Goal: Task Accomplishment & Management: Manage account settings

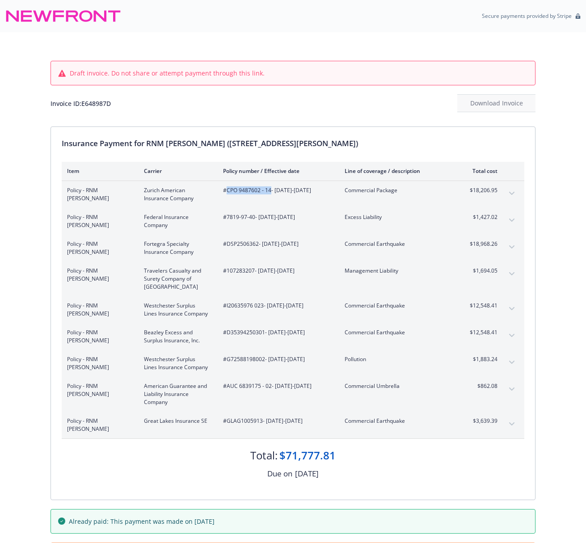
drag, startPoint x: 229, startPoint y: 190, endPoint x: 270, endPoint y: 191, distance: 41.1
click at [270, 191] on span "#CPO 9487602 - 14 - [DATE]-[DATE]" at bounding box center [276, 190] width 107 height 8
copy span "CPO 9487602 - 14"
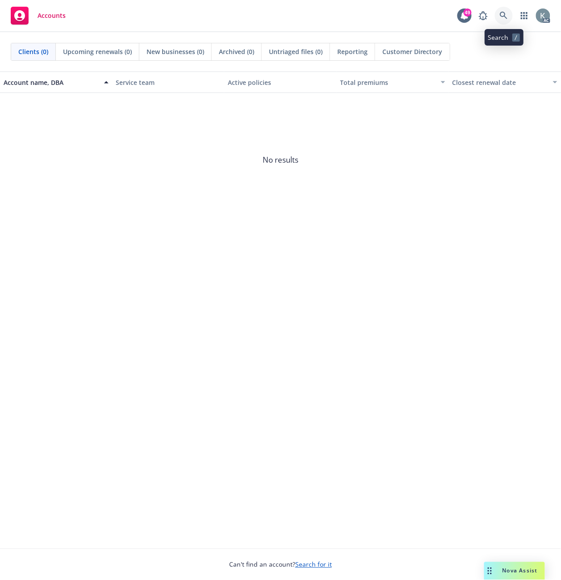
click at [503, 12] on icon at bounding box center [504, 16] width 8 height 8
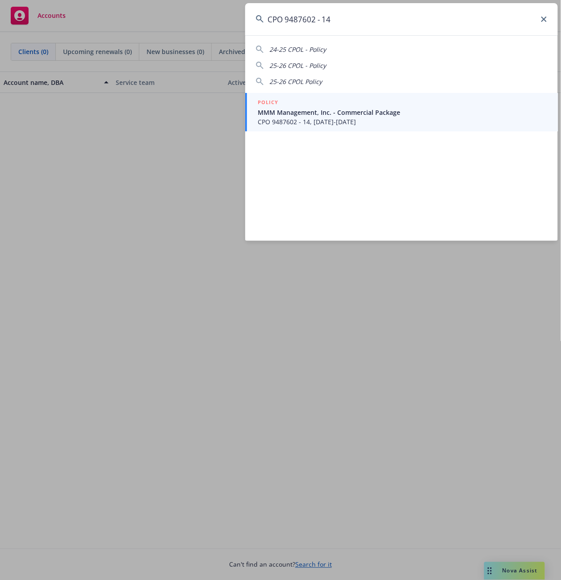
type input "CPO 9487602 - 14"
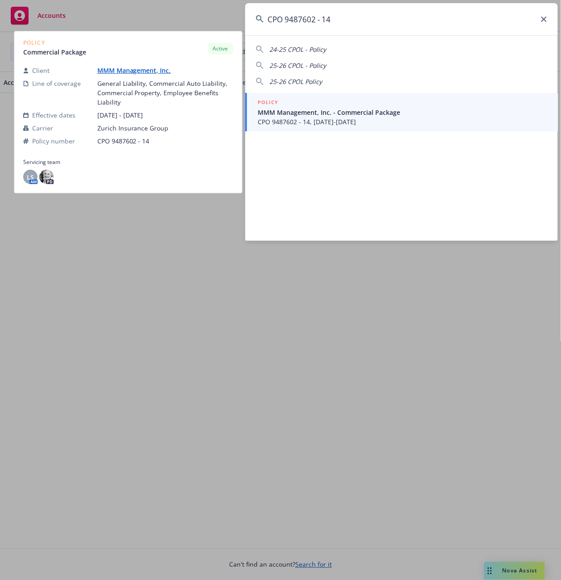
click at [269, 118] on span "CPO 9487602 - 14, 07/01/2025-07/01/2026" at bounding box center [402, 121] width 289 height 9
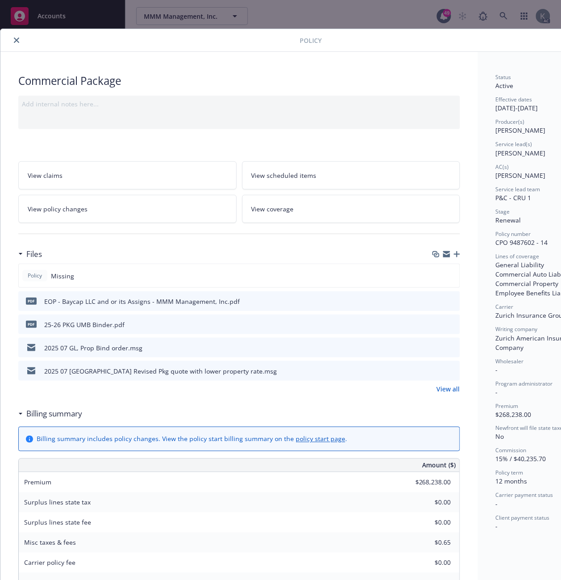
click at [15, 38] on icon "close" at bounding box center [16, 40] width 5 height 5
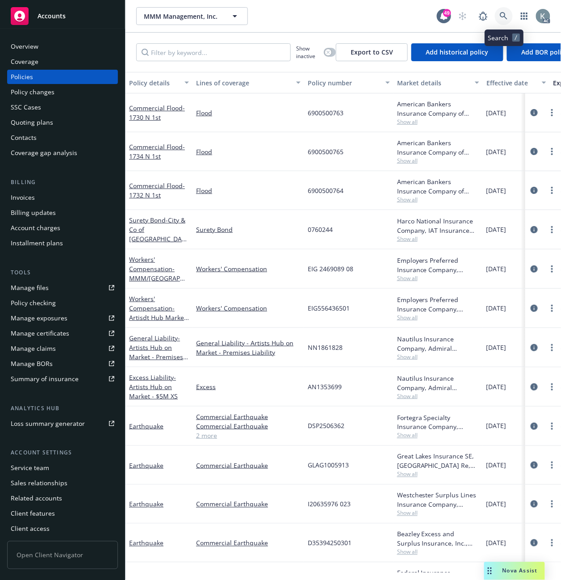
click at [501, 13] on icon at bounding box center [504, 16] width 8 height 8
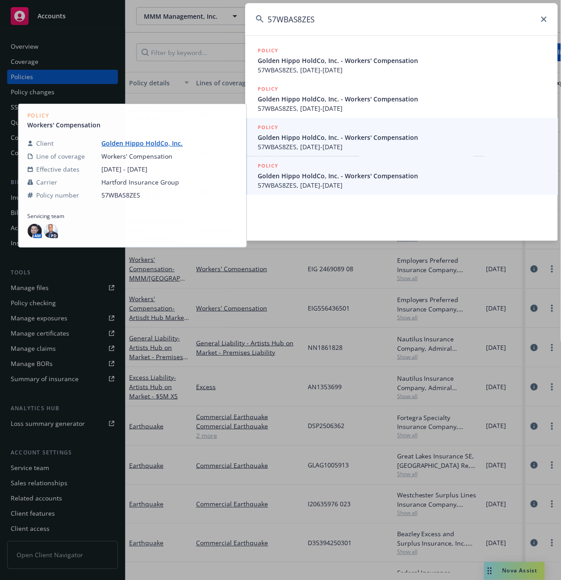
type input "57WBAS8ZES"
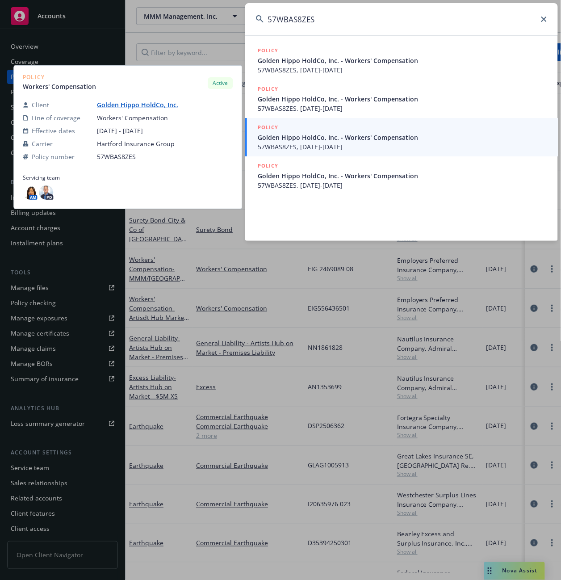
click at [301, 145] on span "57WBAS8ZES, 08/13/2025-08/13/2026" at bounding box center [402, 146] width 289 height 9
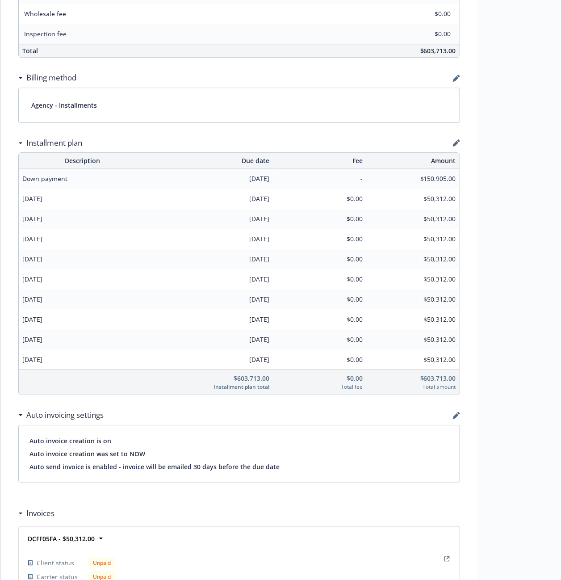
scroll to position [595, 0]
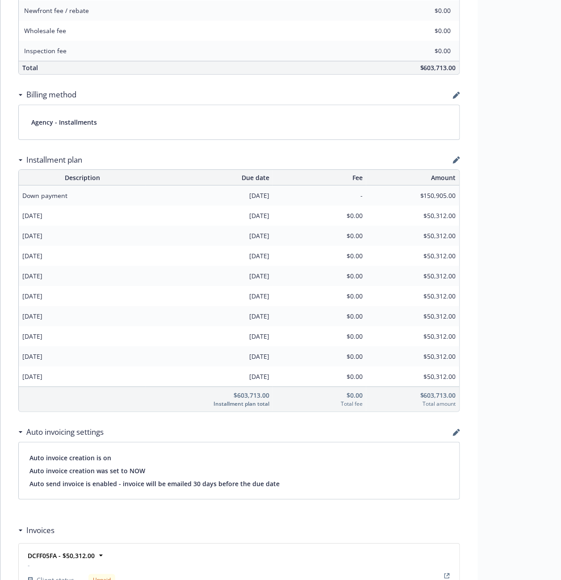
click at [264, 29] on div "Wholesale fee $0.00" at bounding box center [239, 31] width 441 height 20
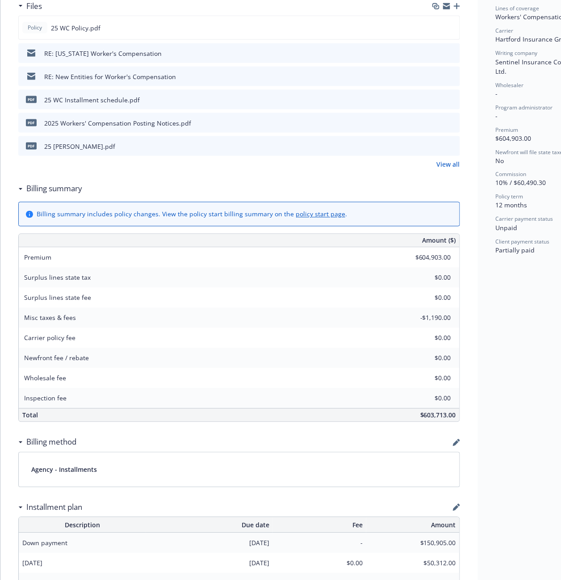
scroll to position [0, 0]
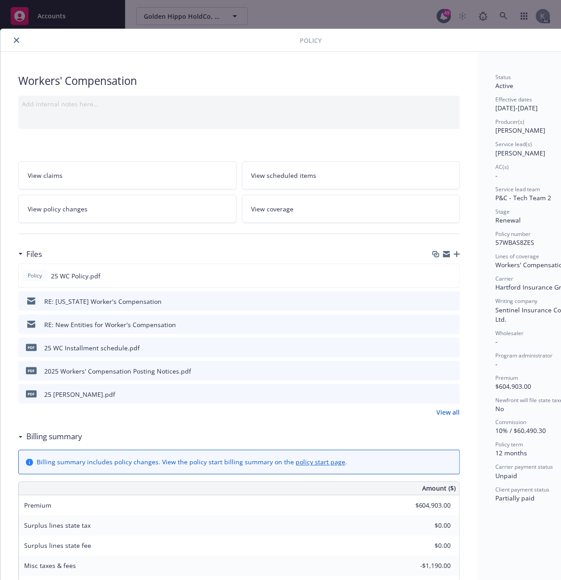
click at [15, 39] on icon "close" at bounding box center [16, 40] width 5 height 5
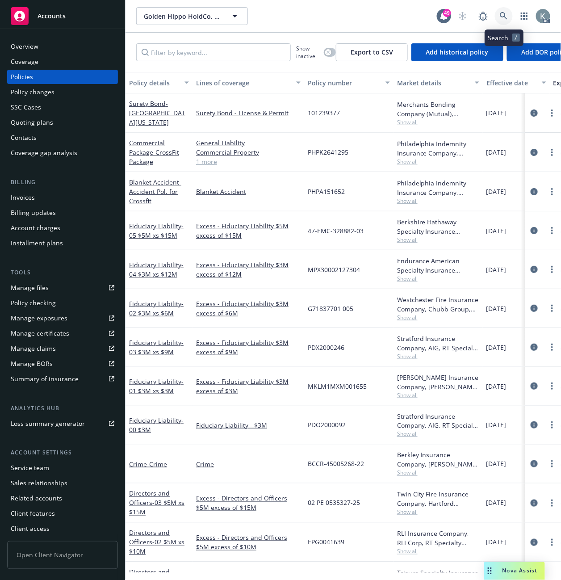
click at [502, 14] on icon at bounding box center [504, 16] width 8 height 8
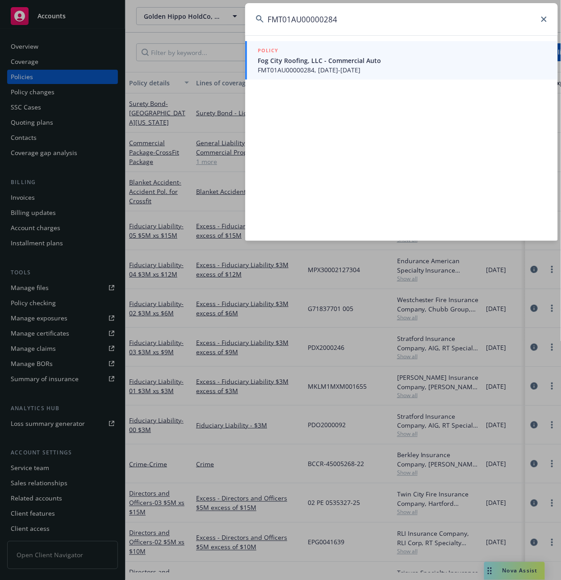
type input "FMT01AU00000284"
drag, startPoint x: 274, startPoint y: 64, endPoint x: 257, endPoint y: 78, distance: 22.5
click at [274, 64] on span "Fog City Roofing, LLC - Commercial Auto" at bounding box center [402, 60] width 289 height 9
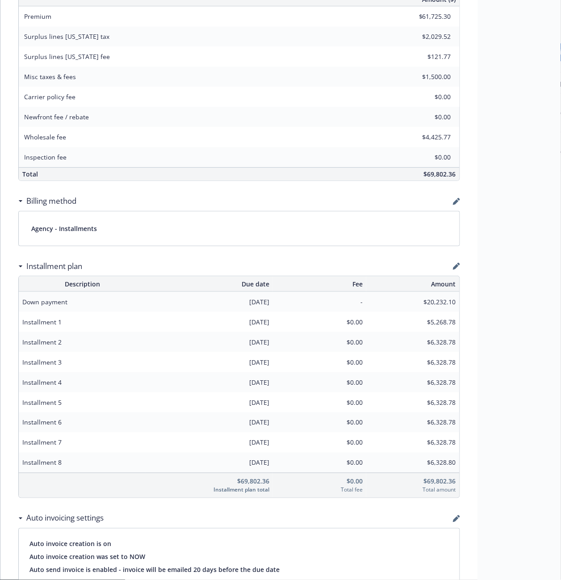
scroll to position [546, 0]
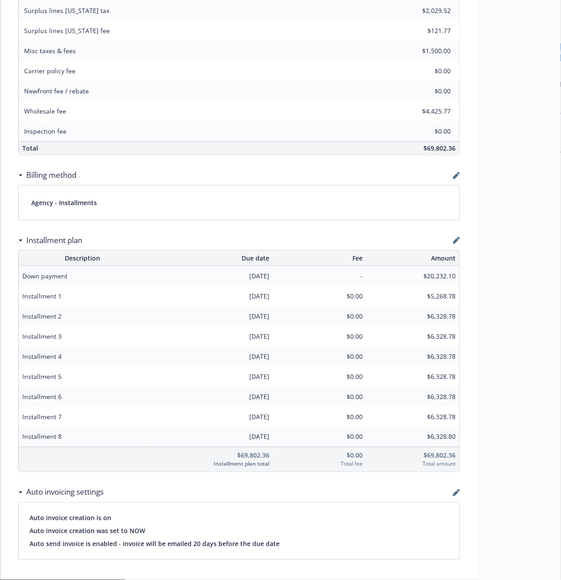
click at [525, 50] on div "Status Active Effective dates 02/28/2025 - 02/28/2026 Producer(s) Josh Young Se…" at bounding box center [546, 453] width 136 height 1894
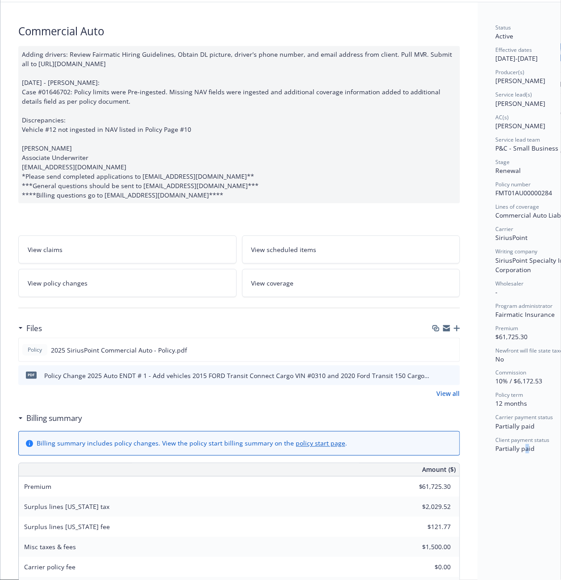
scroll to position [0, 0]
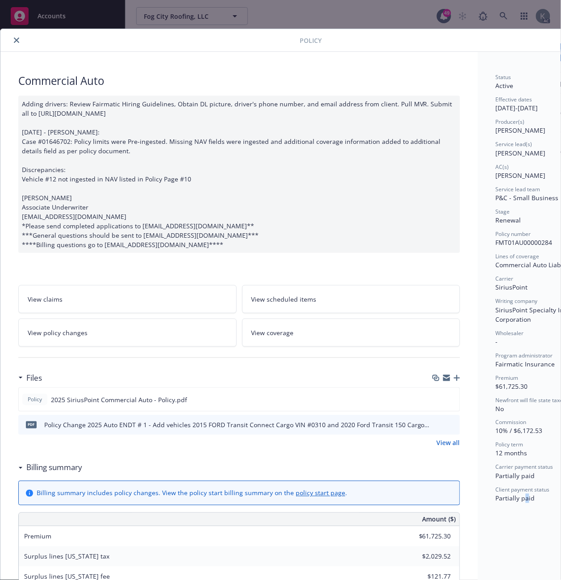
drag, startPoint x: 16, startPoint y: 39, endPoint x: 23, endPoint y: 42, distance: 7.5
click at [18, 41] on icon "close" at bounding box center [16, 40] width 5 height 5
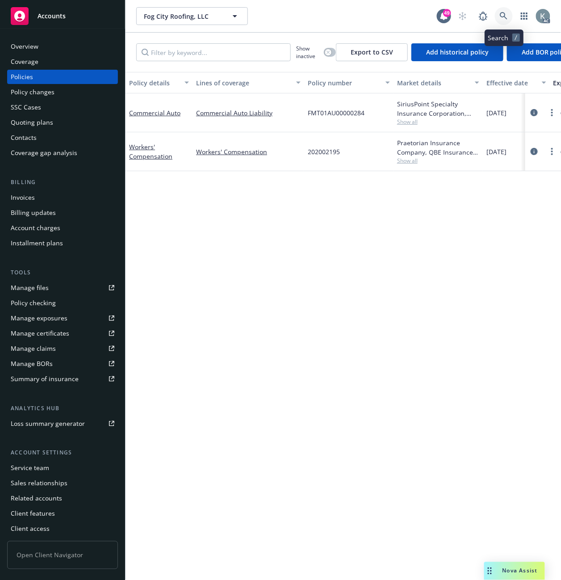
click at [498, 14] on link at bounding box center [504, 16] width 18 height 18
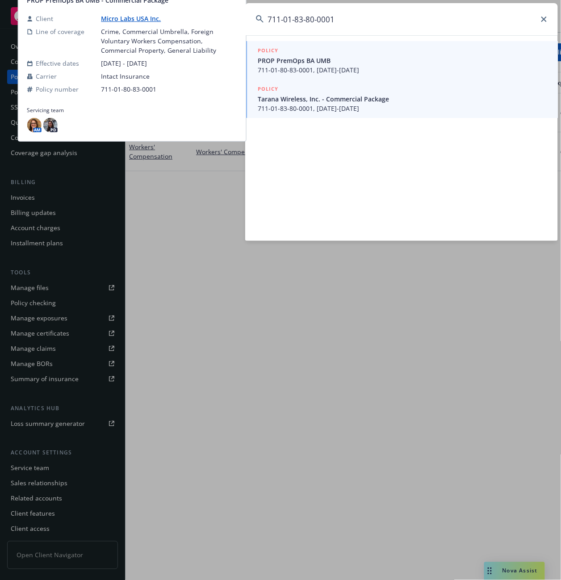
type input "711-01-83-80-0001"
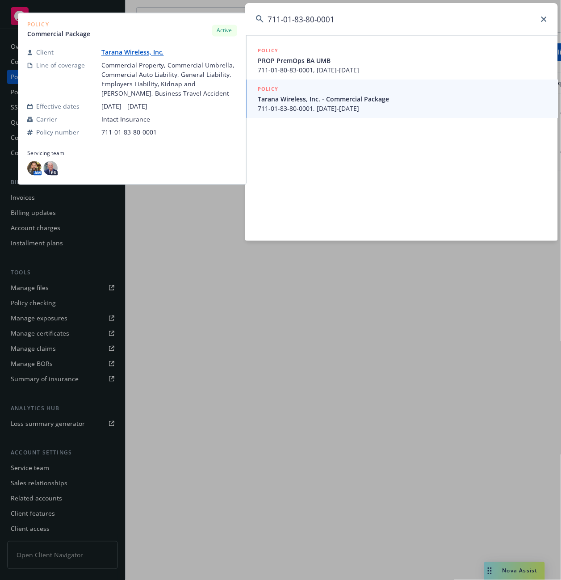
click at [284, 105] on span "711-01-83-80-0001, 01/01/2025-01/01/2026" at bounding box center [402, 108] width 289 height 9
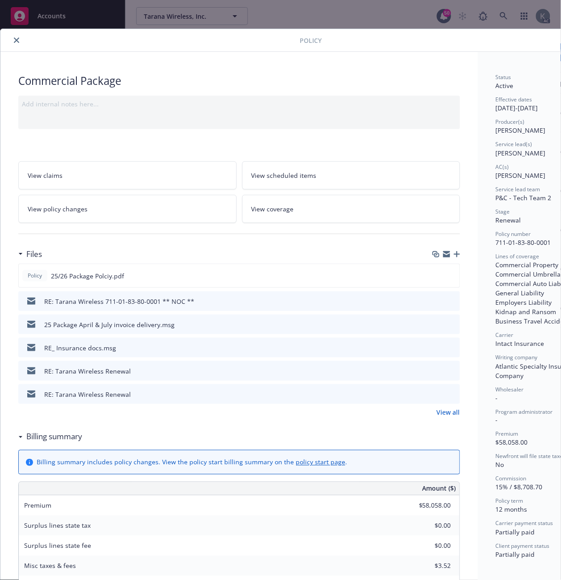
click at [17, 38] on icon "close" at bounding box center [16, 40] width 5 height 5
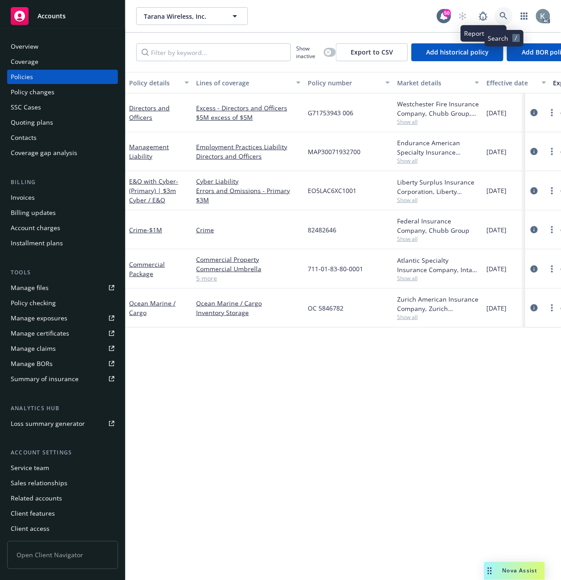
click at [503, 14] on icon at bounding box center [504, 16] width 8 height 8
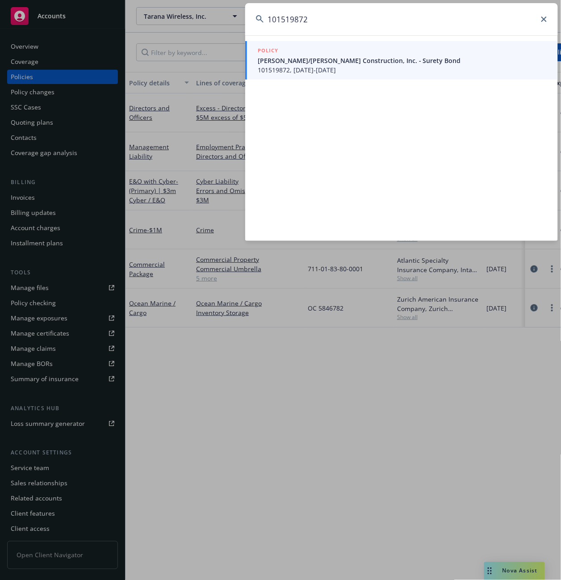
type input "101519872"
click at [273, 66] on span "101519872, 08/13/2025-08/13/2026" at bounding box center [402, 69] width 289 height 9
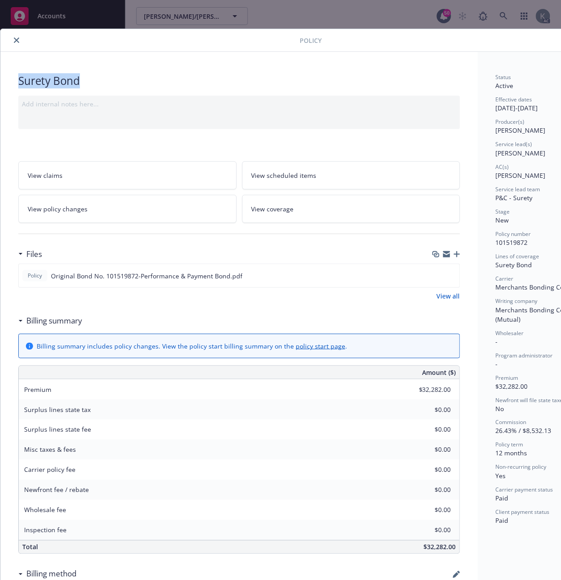
drag, startPoint x: 389, startPoint y: 19, endPoint x: 353, endPoint y: 52, distance: 49.0
click at [353, 52] on div "Policy Surety Bond Add internal notes here... View claims View scheduled items …" at bounding box center [280, 290] width 561 height 580
click at [16, 38] on icon "close" at bounding box center [16, 40] width 5 height 5
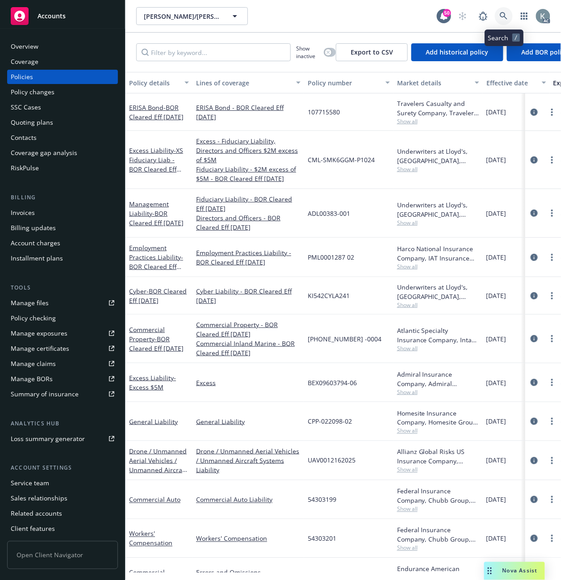
click at [502, 12] on icon at bounding box center [504, 16] width 8 height 8
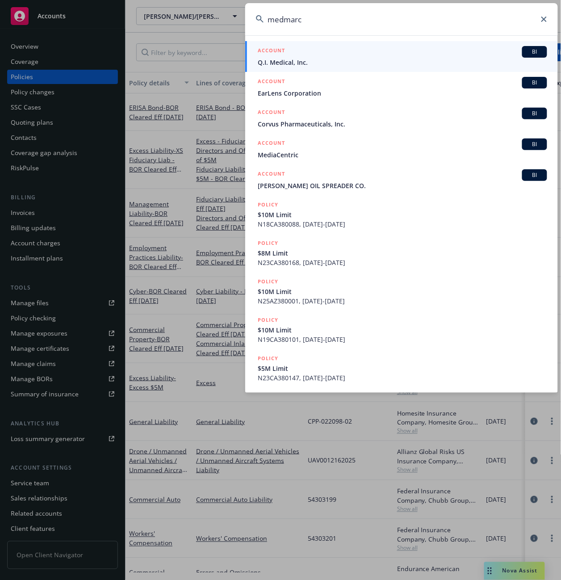
type input "medmarc"
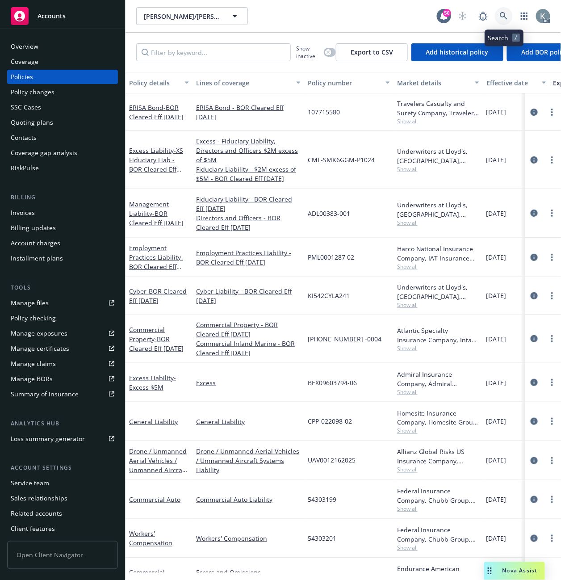
click at [502, 15] on icon at bounding box center [504, 16] width 8 height 8
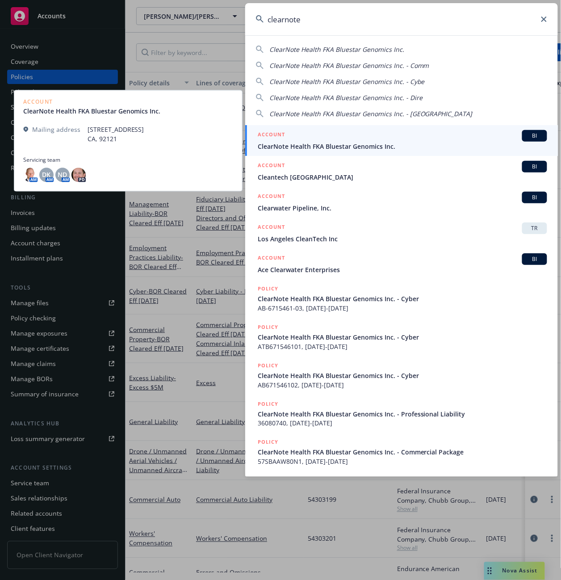
type input "clearnote"
click at [284, 145] on span "ClearNote Health FKA Bluestar Genomics Inc." at bounding box center [402, 146] width 289 height 9
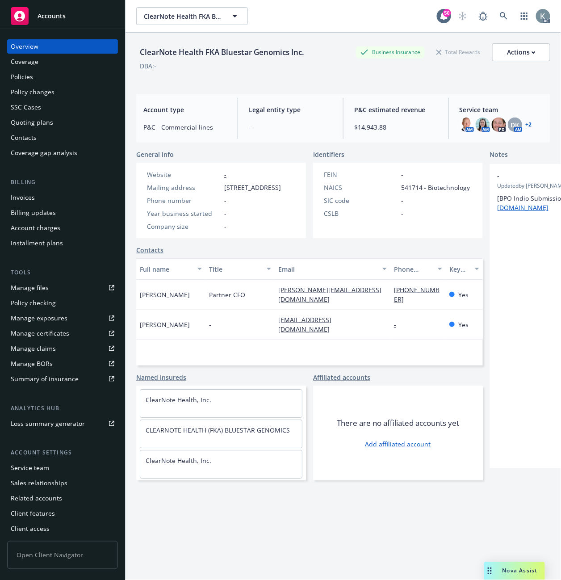
click at [24, 197] on div "Invoices" at bounding box center [23, 197] width 24 height 14
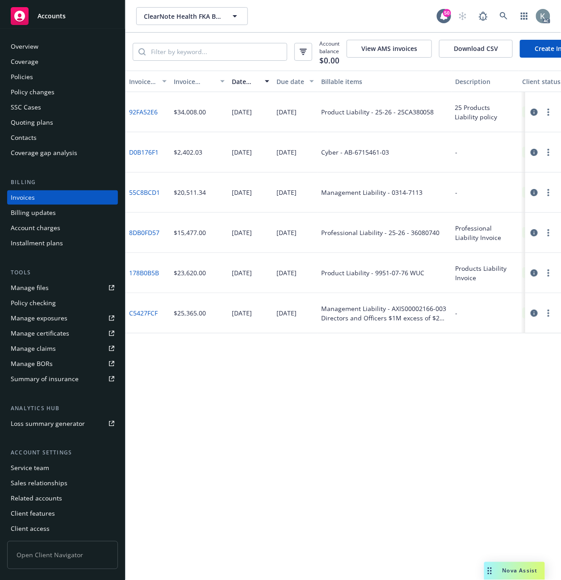
click at [182, 86] on div "Invoice amount" at bounding box center [194, 81] width 41 height 9
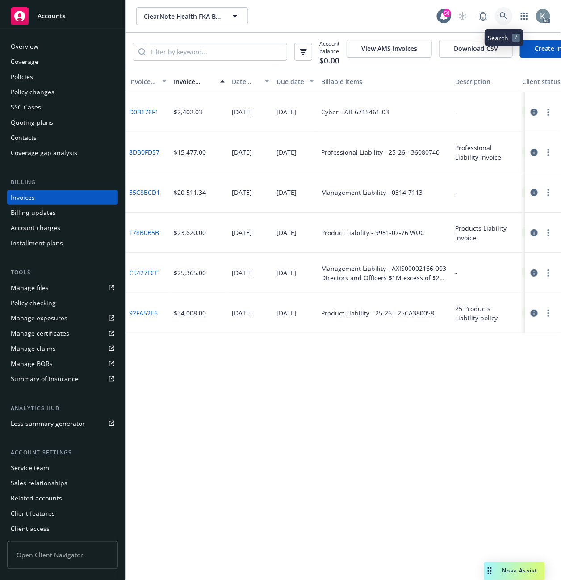
click at [501, 11] on link at bounding box center [504, 16] width 18 height 18
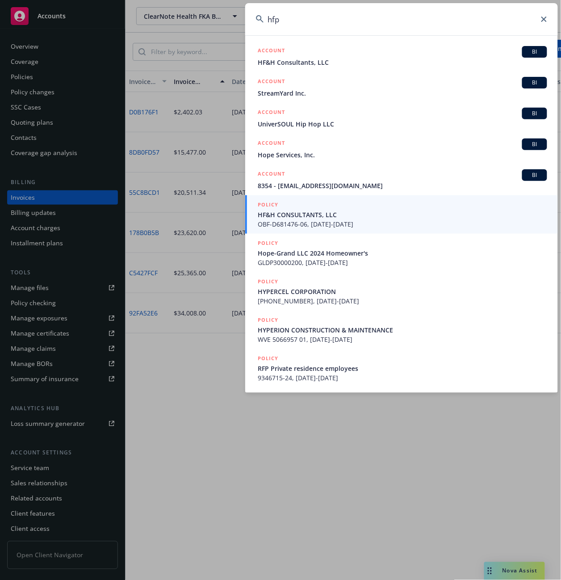
type input "hfp"
click at [540, 20] on div "hfp" at bounding box center [401, 19] width 313 height 32
click at [543, 17] on icon at bounding box center [543, 19] width 5 height 5
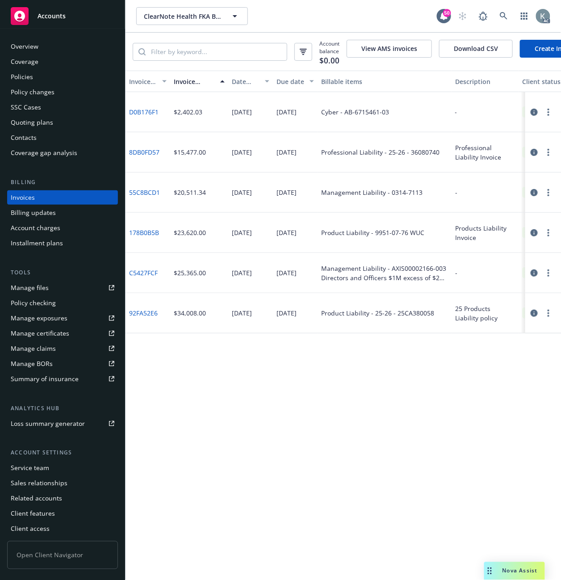
click at [265, 411] on div "Invoice ID Invoice amount Date issued Due date Billable items Description Clien…" at bounding box center [344, 325] width 436 height 509
click at [501, 12] on icon at bounding box center [504, 16] width 8 height 8
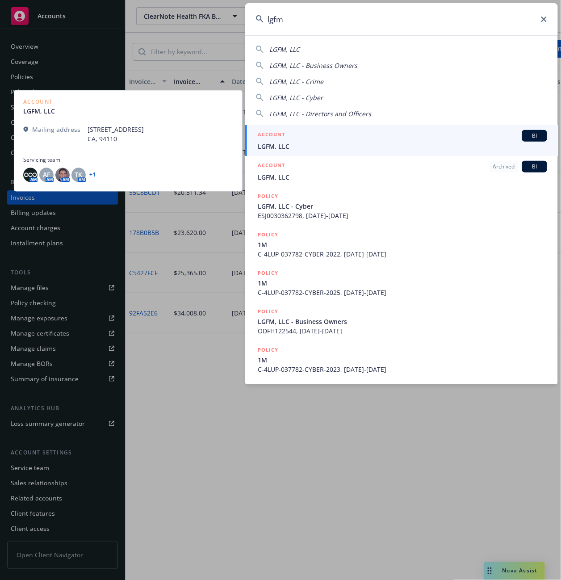
type input "lgfm"
click at [279, 146] on span "LGFM, LLC" at bounding box center [402, 146] width 289 height 9
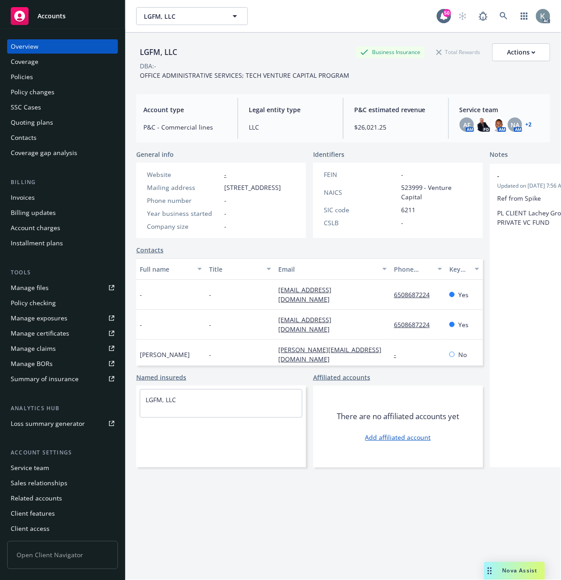
click at [29, 195] on div "Invoices" at bounding box center [23, 197] width 24 height 14
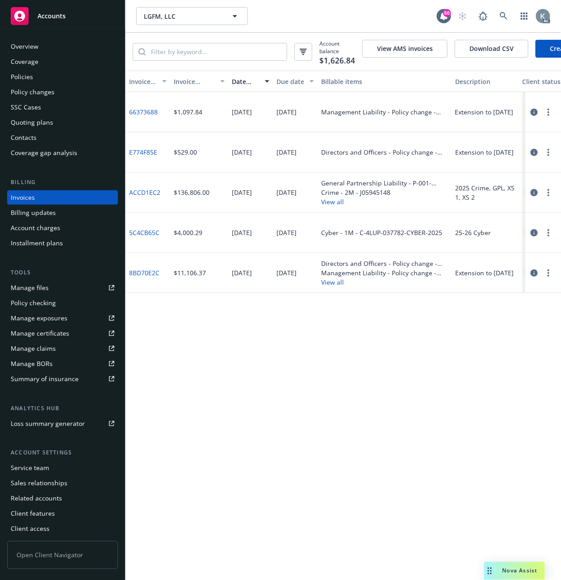
click at [40, 195] on div "Invoices" at bounding box center [63, 197] width 104 height 14
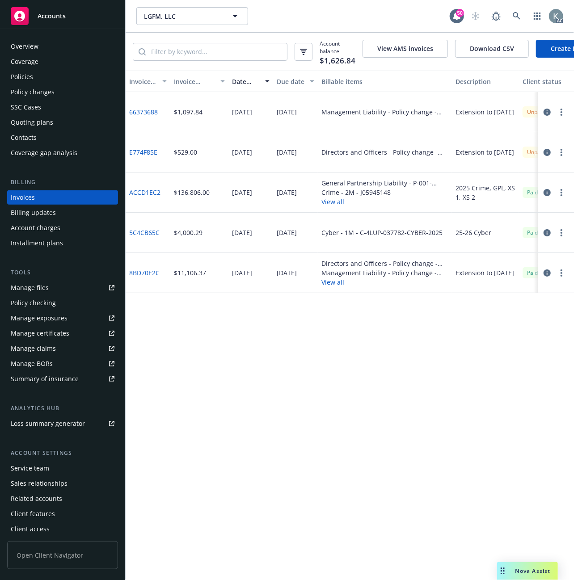
click at [284, 397] on div "Invoice ID Invoice amount Date issued Due date Billable items Description Clien…" at bounding box center [350, 325] width 448 height 509
click at [381, 399] on div "Invoice ID Invoice amount Date issued Due date Billable items Description Clien…" at bounding box center [350, 325] width 448 height 509
click at [515, 14] on icon at bounding box center [516, 16] width 8 height 8
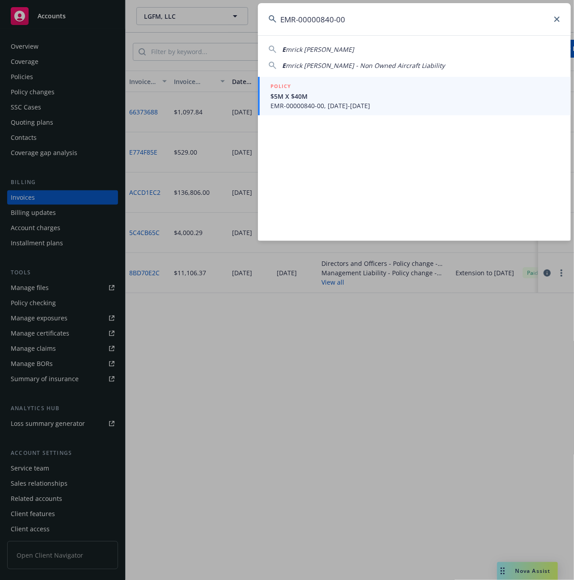
type input "EMR-00000840-00"
click at [295, 95] on span "$5M X $40M" at bounding box center [414, 96] width 289 height 9
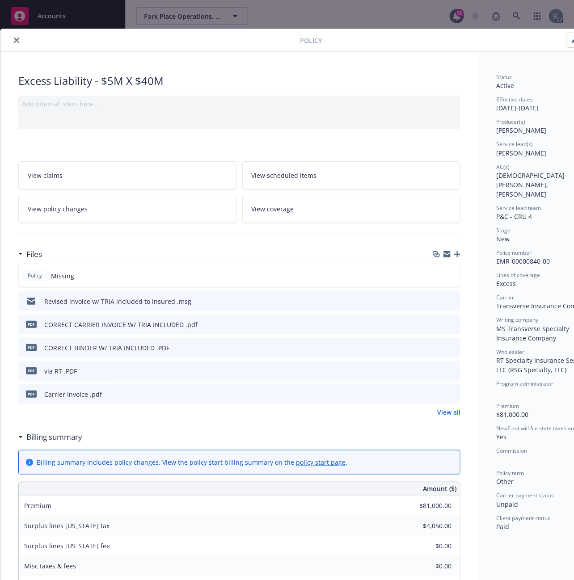
click at [436, 391] on icon "download file" at bounding box center [436, 393] width 7 height 7
click at [251, 430] on div "Billing summary" at bounding box center [239, 436] width 442 height 19
click at [164, 430] on div "Billing summary" at bounding box center [239, 436] width 442 height 19
click at [323, 422] on div "Files Policy Missing Revised invoice w/ TRIA included to insured .msg pdf CORRE…" at bounding box center [239, 336] width 442 height 183
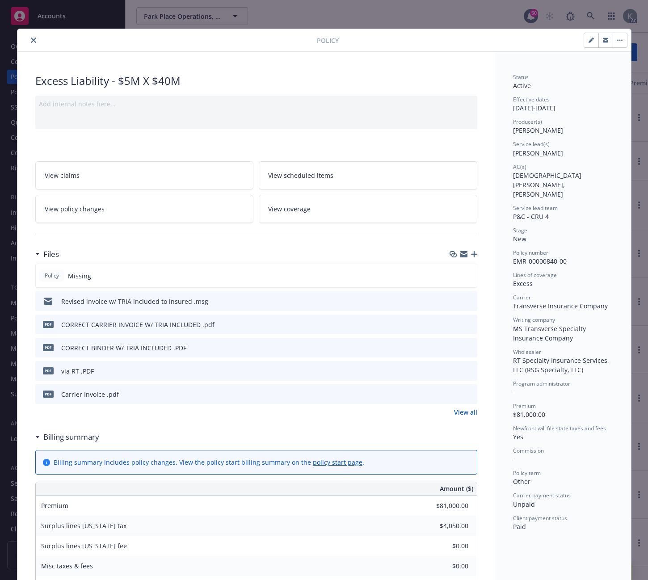
click at [561, 38] on icon "button" at bounding box center [590, 40] width 5 height 5
select select "NEW"
select select "other"
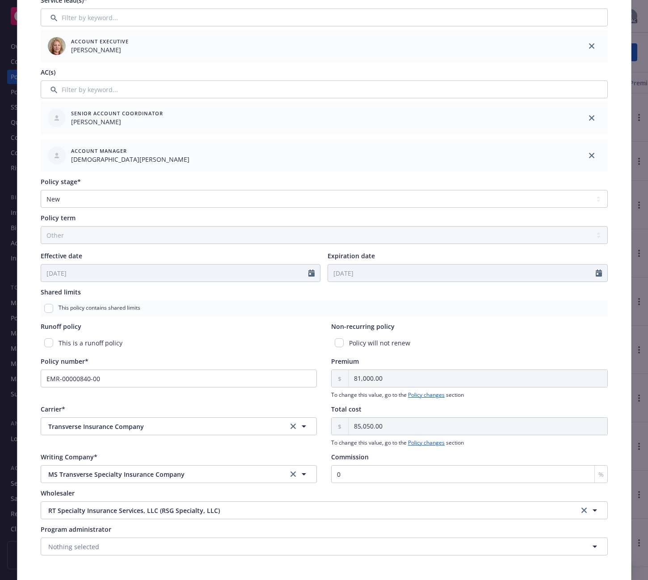
scroll to position [225, 0]
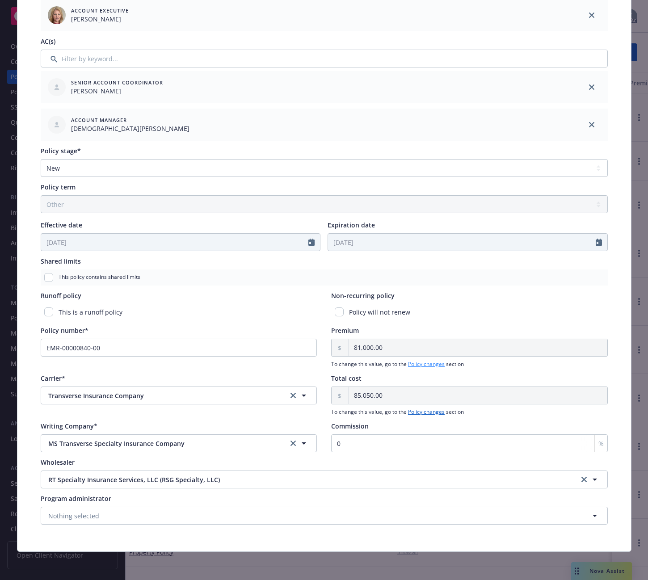
click at [415, 365] on link "Policy changes" at bounding box center [426, 364] width 37 height 8
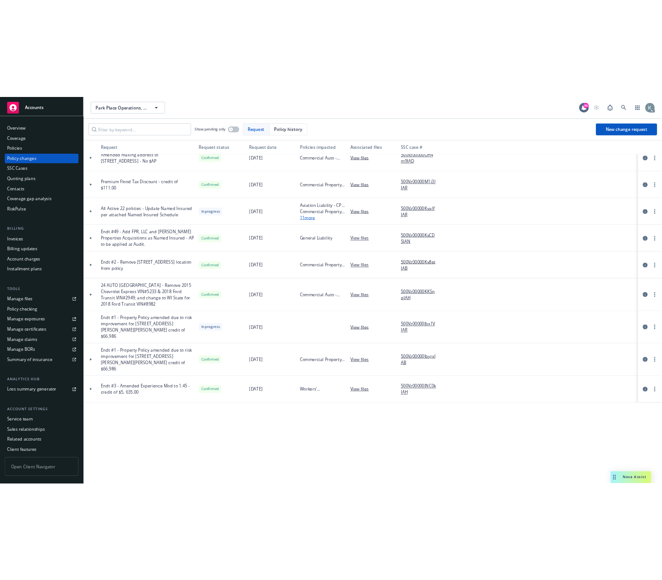
scroll to position [46, 0]
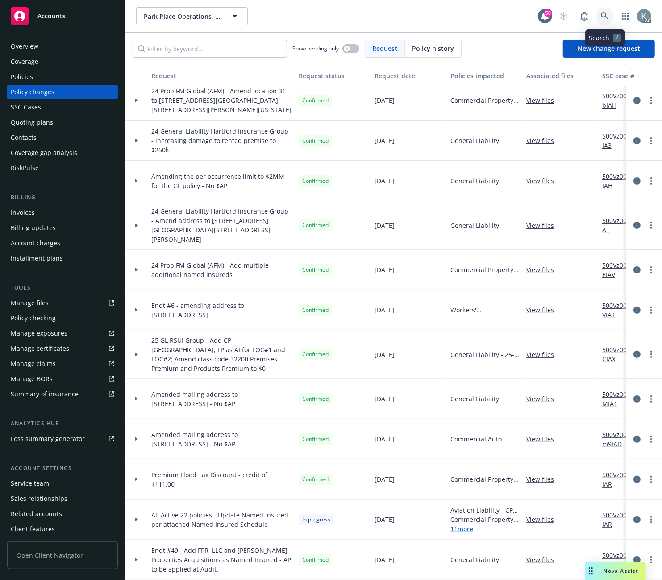
click at [561, 13] on icon at bounding box center [605, 16] width 8 height 8
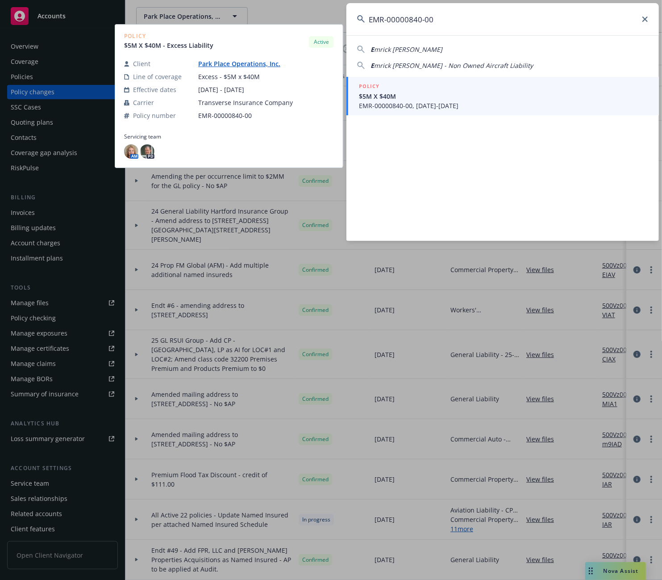
type input "EMR-00000840-00"
click at [395, 101] on span "EMR-00000840-00, 08/01/2025-08/01/2026" at bounding box center [503, 105] width 289 height 9
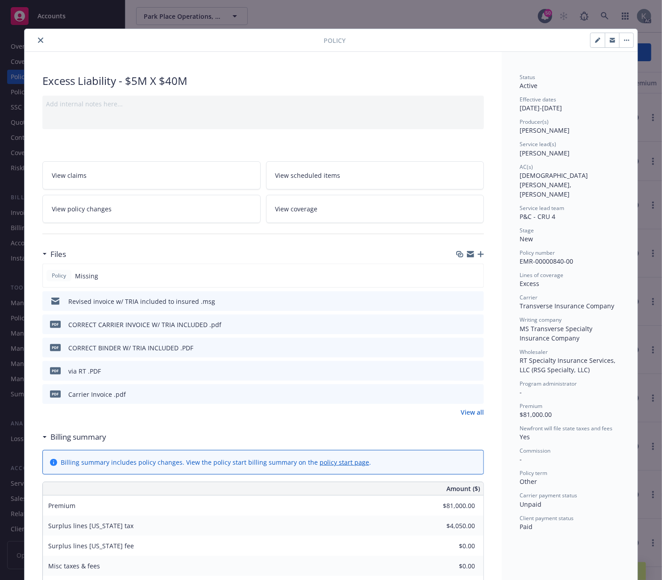
scroll to position [27, 0]
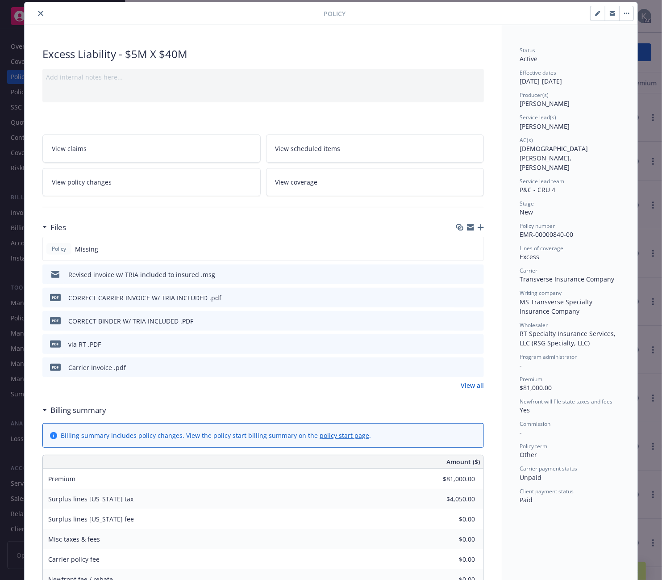
click at [561, 14] on icon "button" at bounding box center [597, 14] width 4 height 4
select select "NEW"
select select "other"
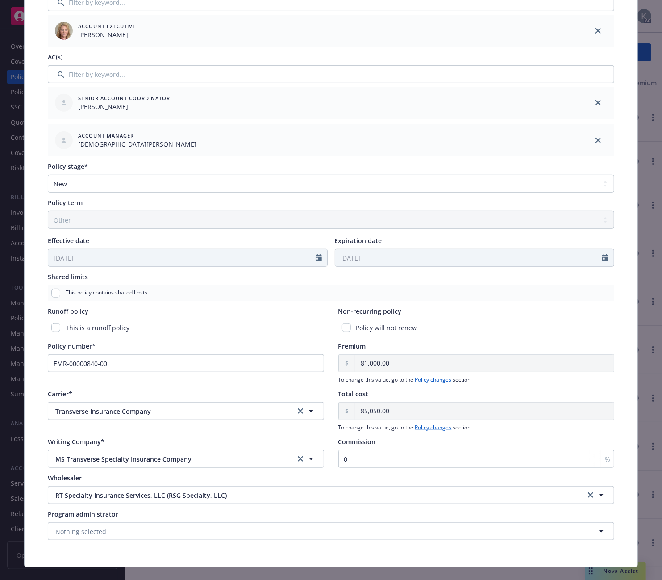
scroll to position [225, 0]
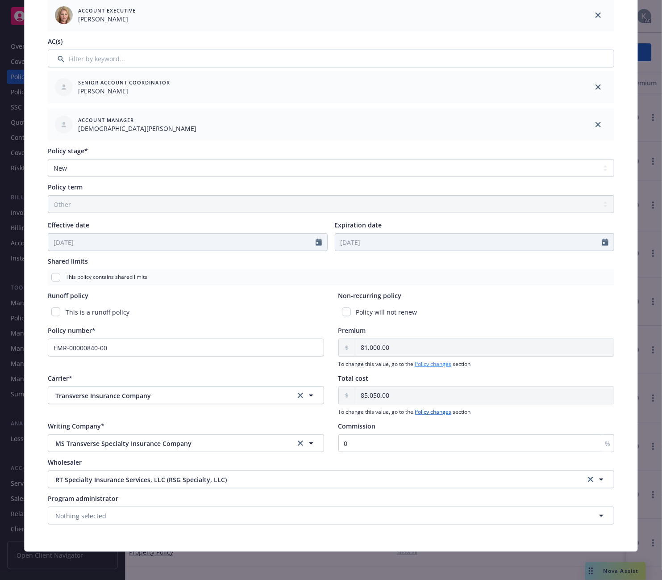
click at [420, 364] on link "Policy changes" at bounding box center [433, 364] width 37 height 8
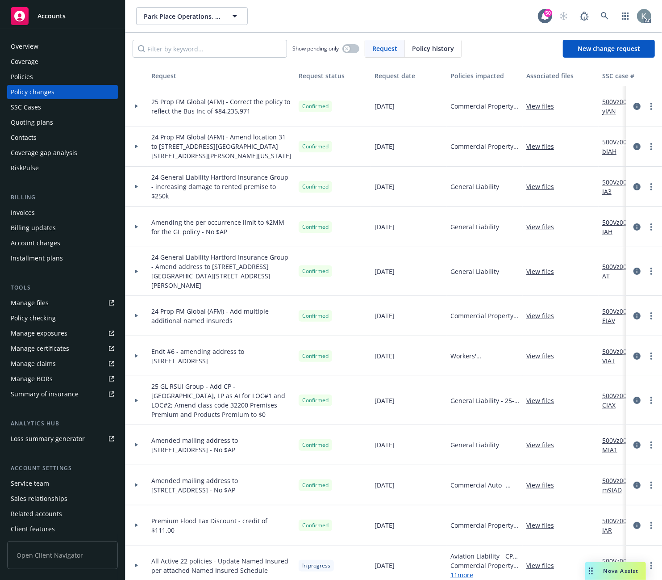
drag, startPoint x: 22, startPoint y: 77, endPoint x: 51, endPoint y: 72, distance: 29.0
click at [22, 77] on div "Policies" at bounding box center [22, 77] width 22 height 14
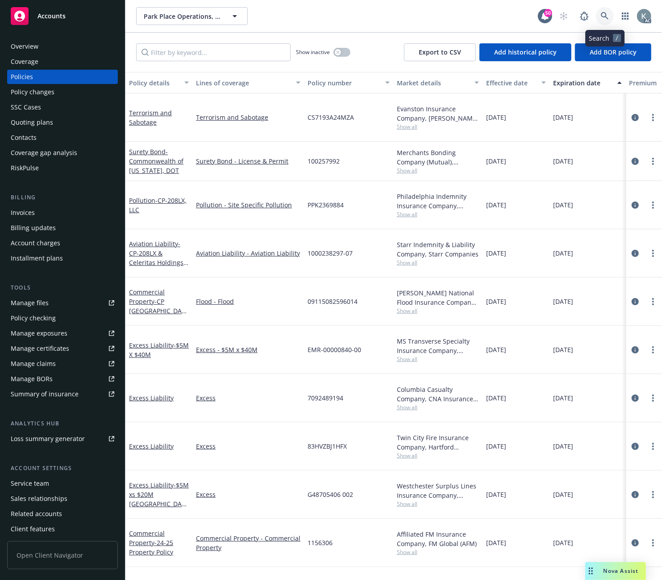
click at [561, 14] on icon at bounding box center [605, 16] width 8 height 8
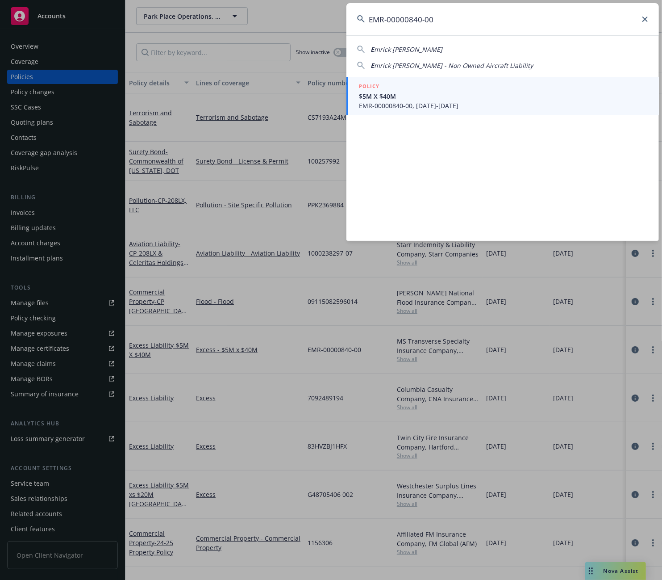
type input "EMR-00000840-00"
drag, startPoint x: 381, startPoint y: 105, endPoint x: 372, endPoint y: 112, distance: 11.4
click at [380, 105] on span "EMR-00000840-00, 08/01/2025-08/01/2026" at bounding box center [503, 105] width 289 height 9
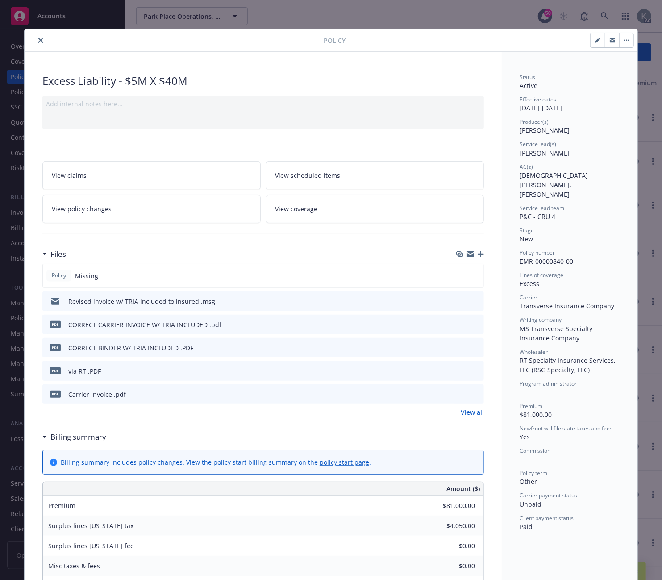
scroll to position [27, 0]
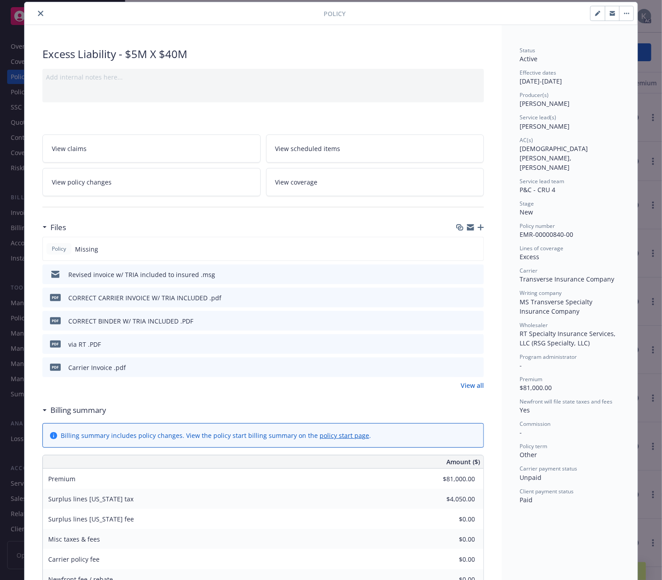
click at [95, 184] on span "View policy changes" at bounding box center [82, 181] width 60 height 9
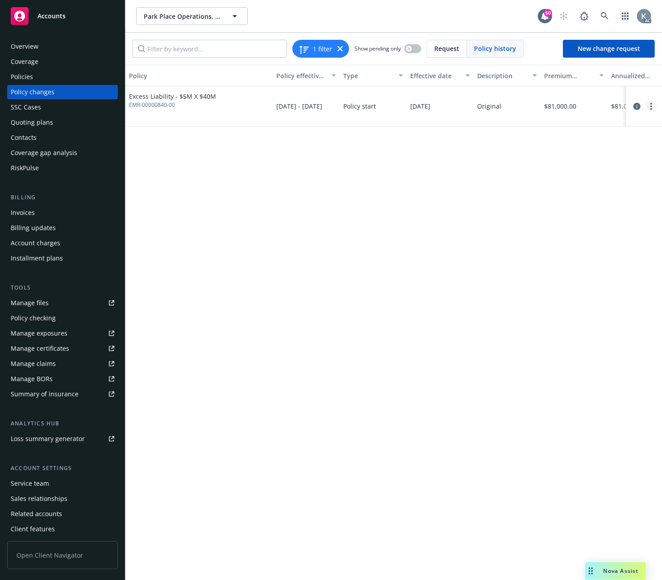
click at [561, 108] on icon "more" at bounding box center [652, 106] width 2 height 7
click at [546, 178] on link "Edit billing info" at bounding box center [579, 178] width 153 height 18
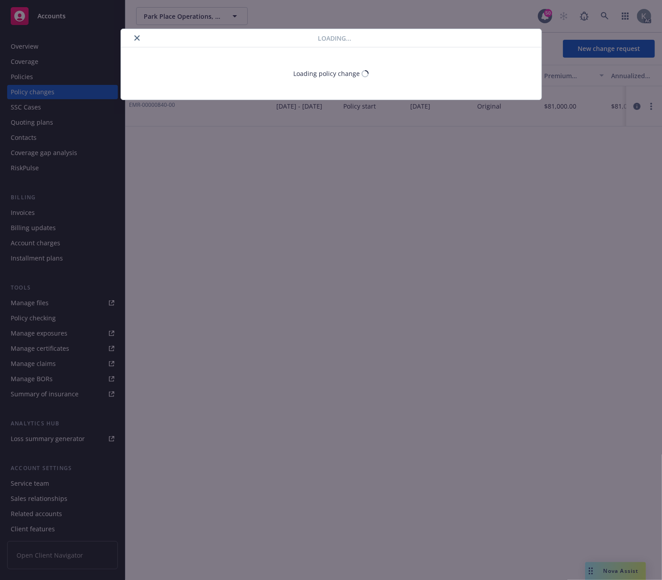
select select "OH"
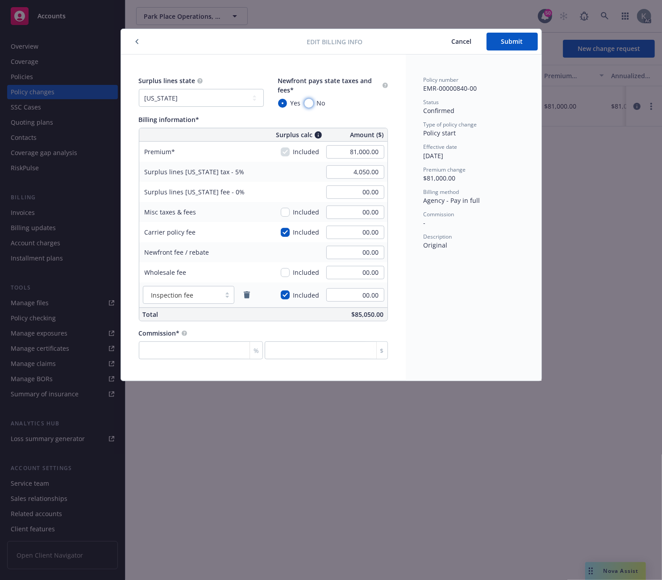
click at [310, 101] on input "No" at bounding box center [309, 103] width 9 height 9
radio input "true"
click at [511, 41] on span "Submit" at bounding box center [513, 41] width 22 height 8
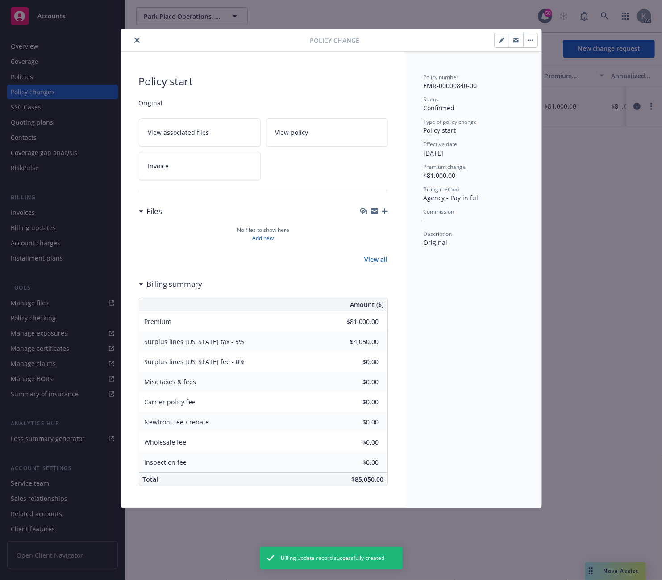
click at [134, 38] on icon "close" at bounding box center [136, 40] width 5 height 5
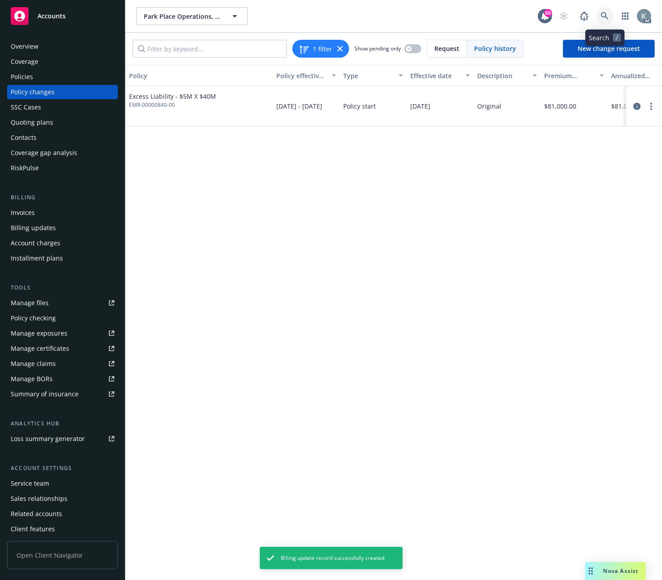
click at [561, 12] on icon at bounding box center [605, 16] width 8 height 8
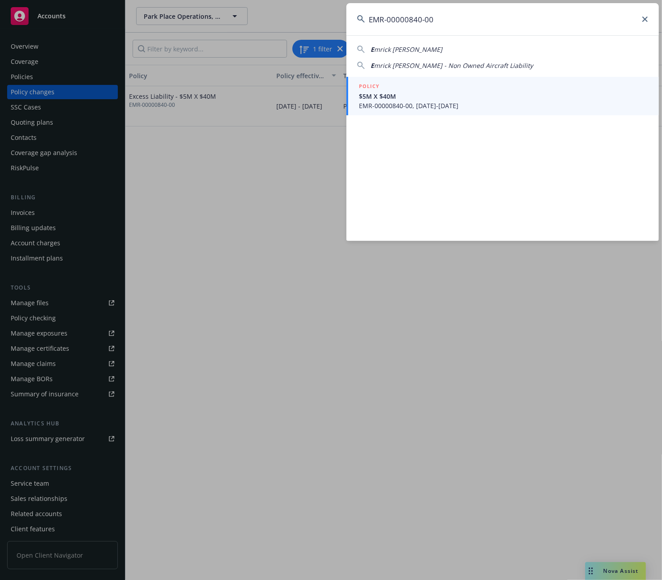
type input "EMR-00000840-00"
drag, startPoint x: 376, startPoint y: 104, endPoint x: 356, endPoint y: 136, distance: 37.9
click at [376, 105] on span "EMR-00000840-00, 08/01/2025-08/01/2026" at bounding box center [503, 105] width 289 height 9
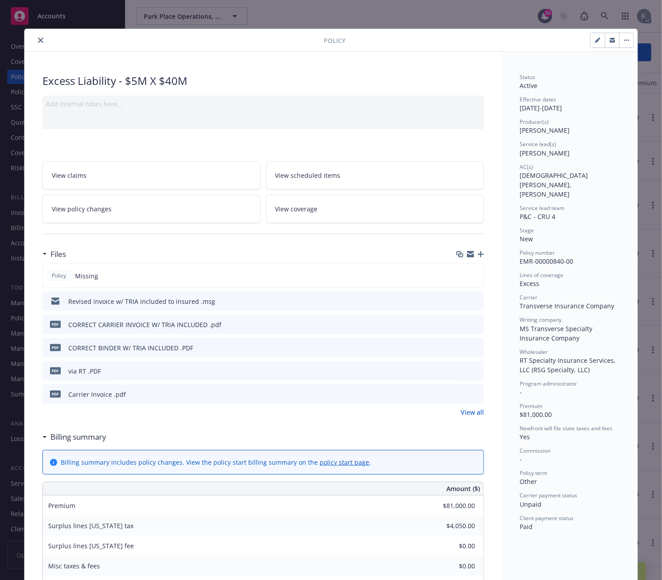
scroll to position [27, 0]
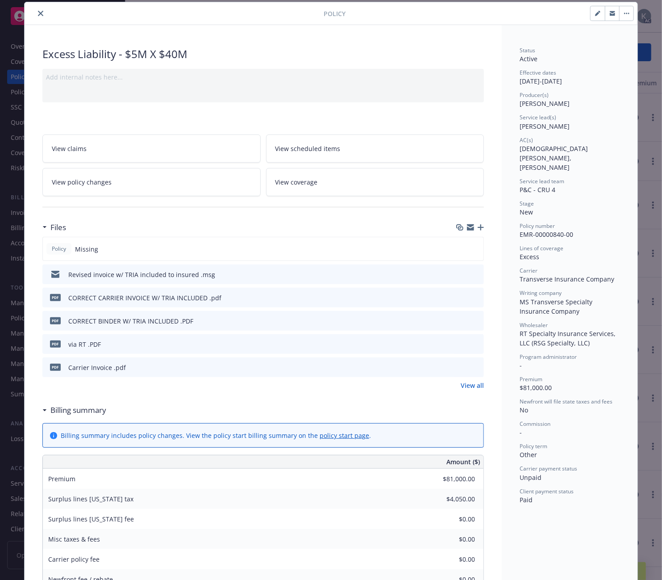
click at [38, 11] on icon "close" at bounding box center [40, 13] width 5 height 5
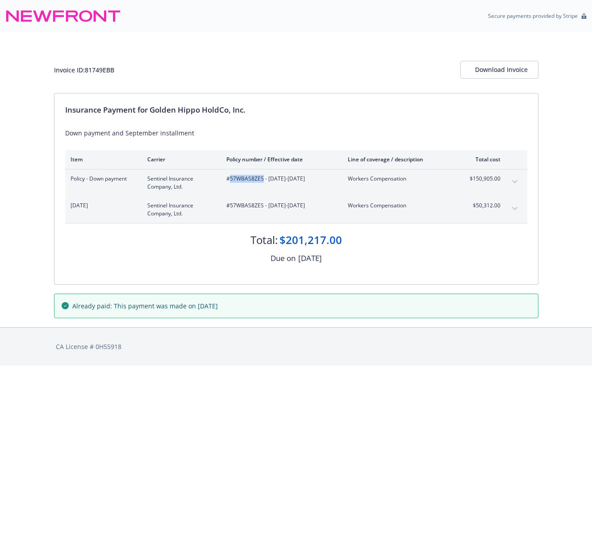
drag, startPoint x: 230, startPoint y: 182, endPoint x: 262, endPoint y: 184, distance: 32.2
click at [262, 184] on div "#57WBAS8ZES - 08/13/2025-08/13/2026" at bounding box center [279, 183] width 107 height 16
copy span "57WBAS8ZES"
